Goal: Understand process/instructions: Learn how to perform a task or action

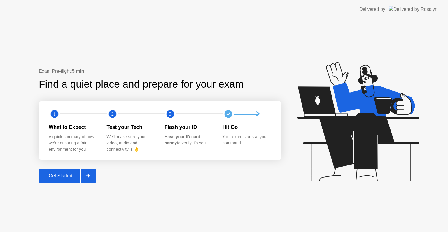
click at [69, 175] on div "Get Started" at bounding box center [61, 175] width 40 height 5
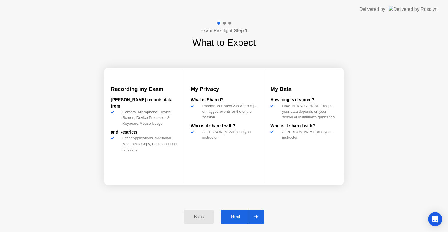
click at [237, 218] on div "Next" at bounding box center [236, 216] width 26 height 5
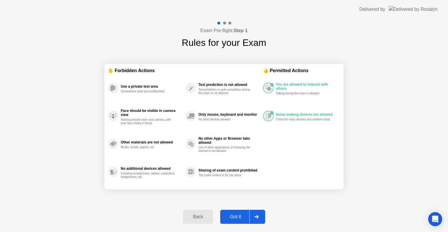
click at [237, 218] on div "Got it" at bounding box center [235, 216] width 27 height 5
select select "**********"
select select "*******"
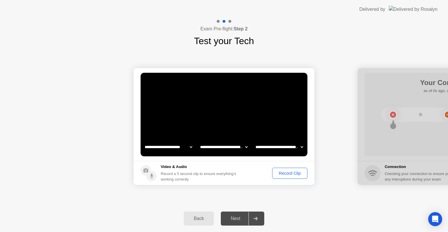
click at [282, 174] on div "Record Clip" at bounding box center [289, 173] width 31 height 5
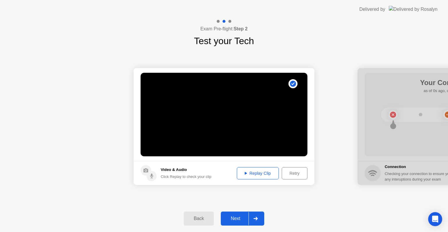
click at [235, 219] on div "Next" at bounding box center [236, 218] width 26 height 5
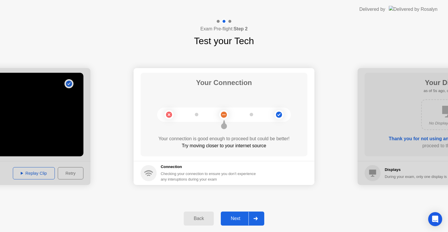
drag, startPoint x: 235, startPoint y: 219, endPoint x: 235, endPoint y: 216, distance: 3.2
click at [235, 216] on div "Next" at bounding box center [236, 218] width 26 height 5
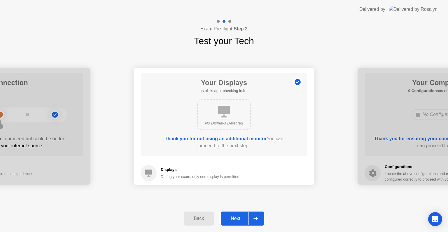
click at [235, 216] on div "Next" at bounding box center [236, 218] width 26 height 5
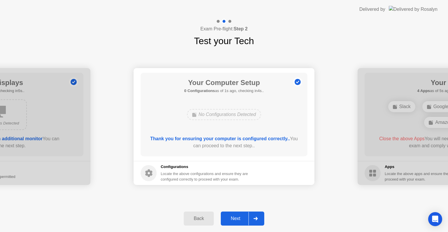
click at [235, 216] on div "Next" at bounding box center [236, 218] width 26 height 5
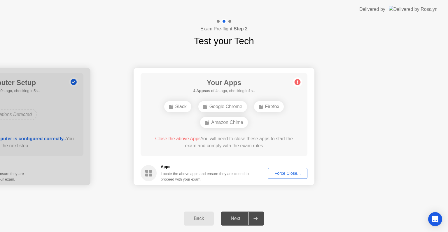
click at [198, 220] on div "Back" at bounding box center [199, 218] width 27 height 5
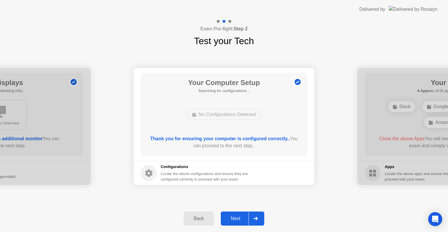
click at [198, 220] on div "Back" at bounding box center [199, 218] width 27 height 5
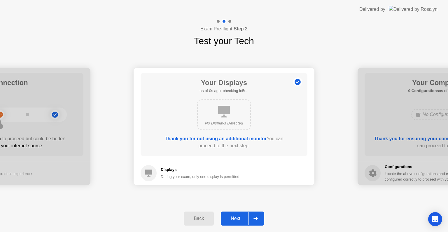
click at [198, 220] on div "Back" at bounding box center [199, 218] width 27 height 5
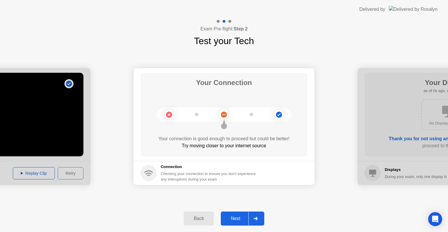
click at [198, 220] on div "Back" at bounding box center [199, 218] width 27 height 5
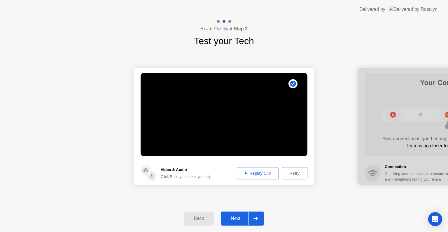
click at [198, 220] on div "Back" at bounding box center [199, 218] width 27 height 5
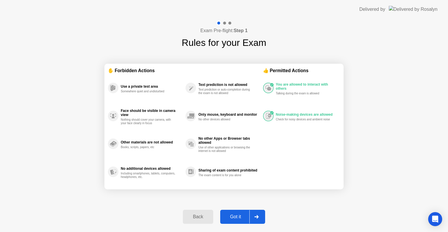
click at [198, 218] on div "Back" at bounding box center [198, 216] width 27 height 5
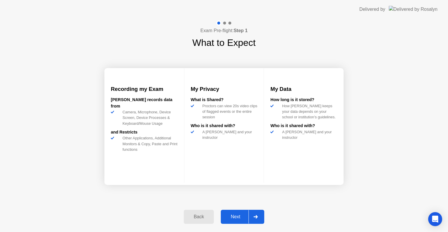
click at [198, 218] on div "Back" at bounding box center [199, 216] width 27 height 5
